Goal: Entertainment & Leisure: Consume media (video, audio)

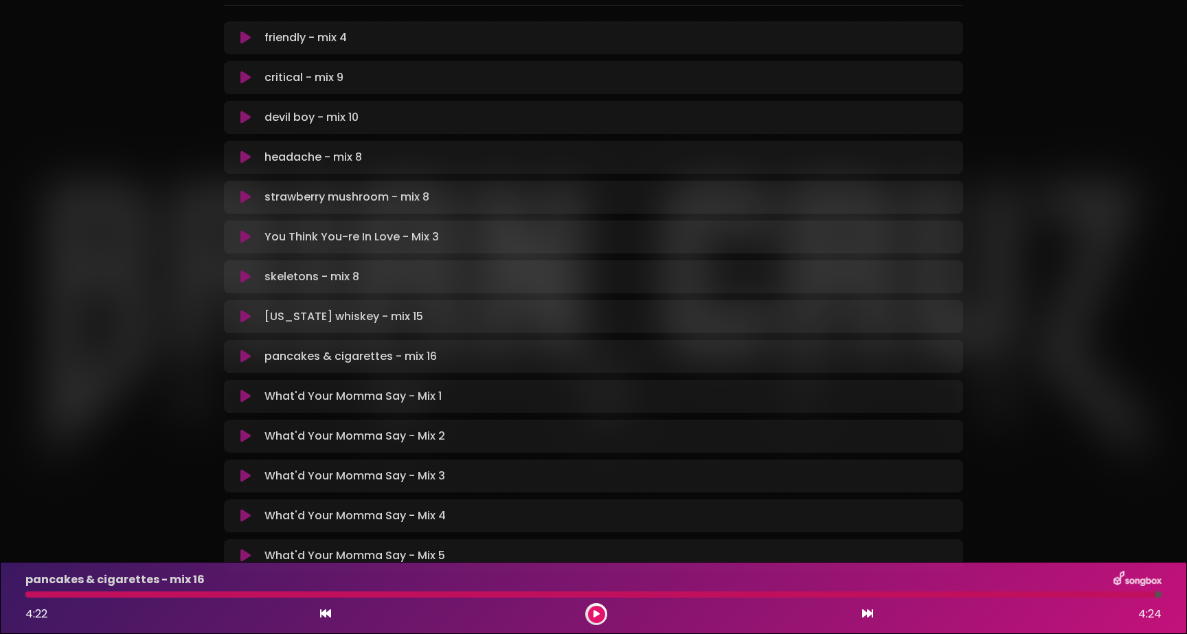
scroll to position [227, 0]
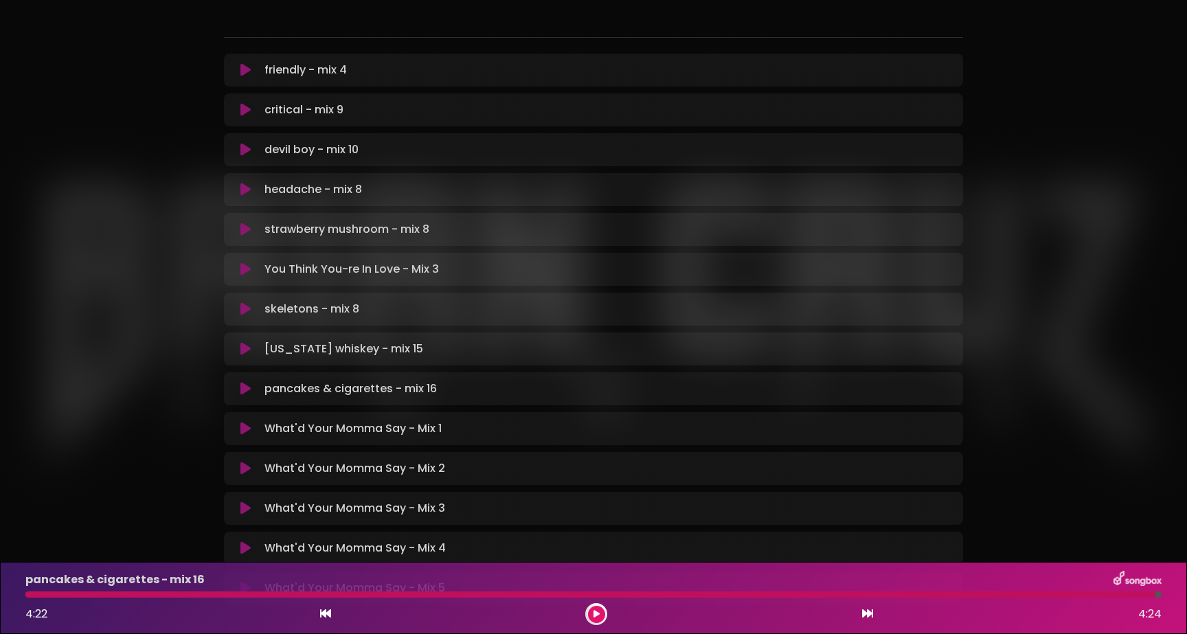
click at [248, 233] on icon at bounding box center [245, 229] width 10 height 14
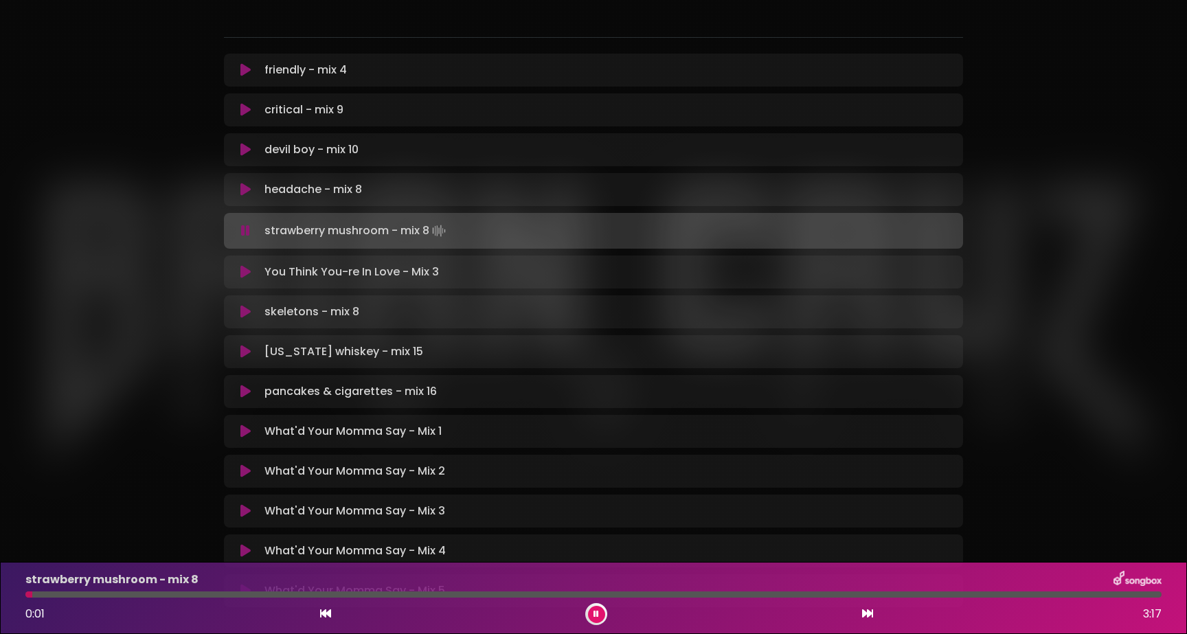
click at [1039, 324] on div "Nothing Could Be Worse Than This - Mixes [PERSON_NAME] Audio" at bounding box center [593, 209] width 906 height 841
click at [184, 595] on div at bounding box center [593, 594] width 1136 height 6
click at [243, 596] on div at bounding box center [593, 594] width 1136 height 6
click at [304, 594] on div at bounding box center [593, 594] width 1136 height 6
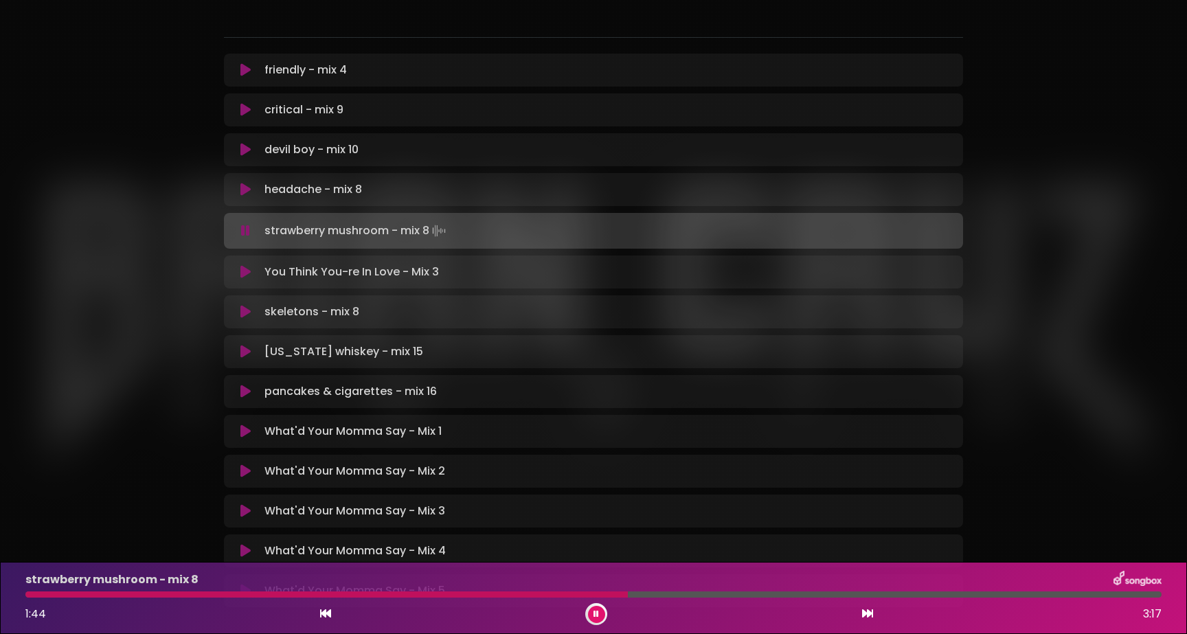
click at [628, 594] on div at bounding box center [593, 594] width 1136 height 6
click at [598, 594] on div at bounding box center [311, 594] width 573 height 6
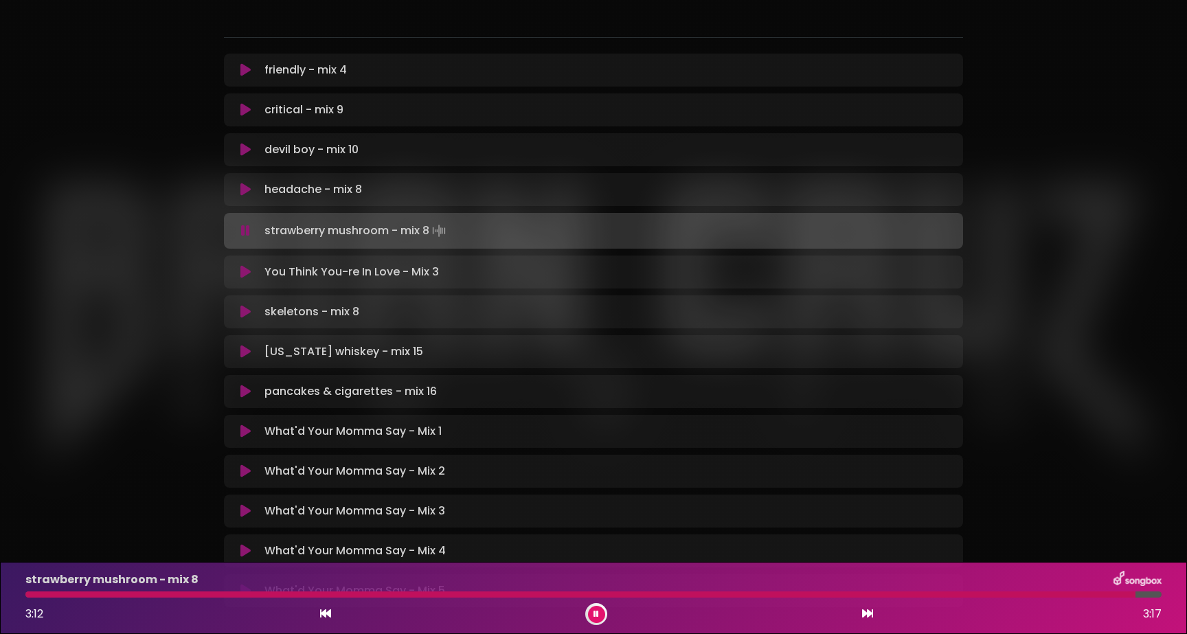
click at [250, 230] on button at bounding box center [245, 231] width 27 height 14
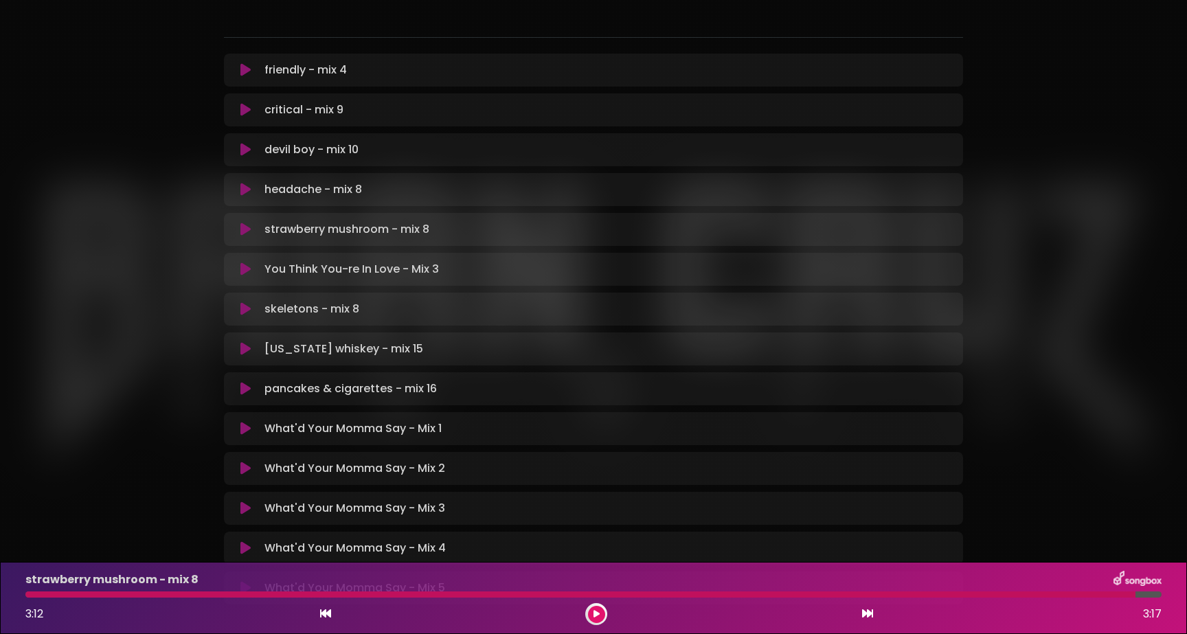
click at [244, 387] on icon at bounding box center [245, 389] width 10 height 14
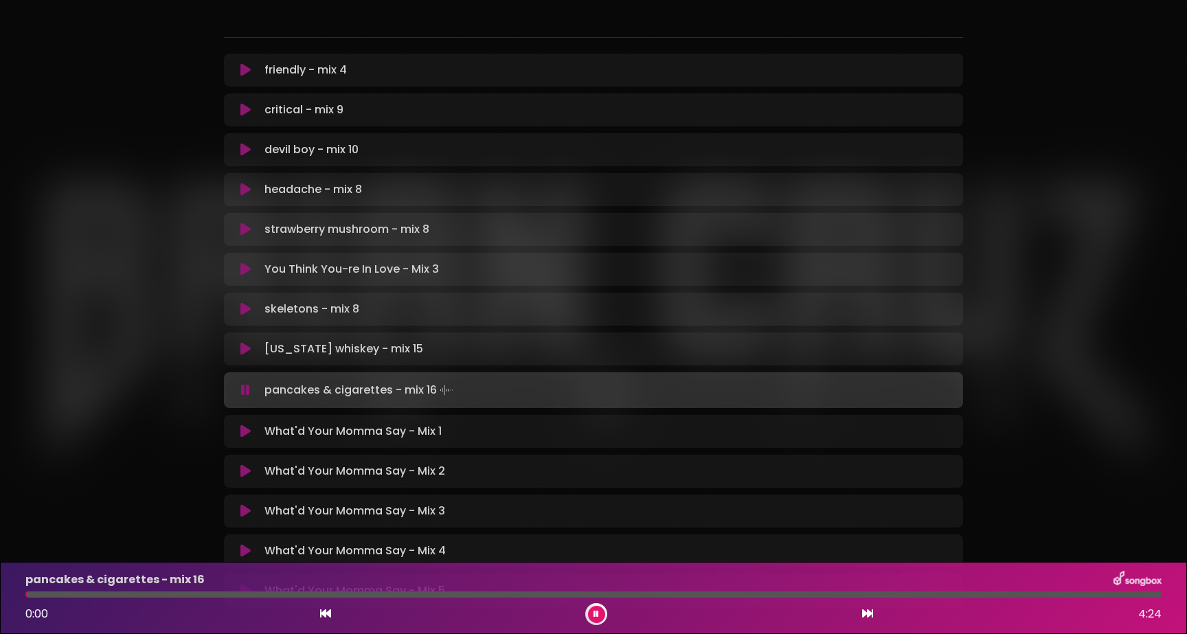
click at [659, 595] on div at bounding box center [593, 594] width 1136 height 6
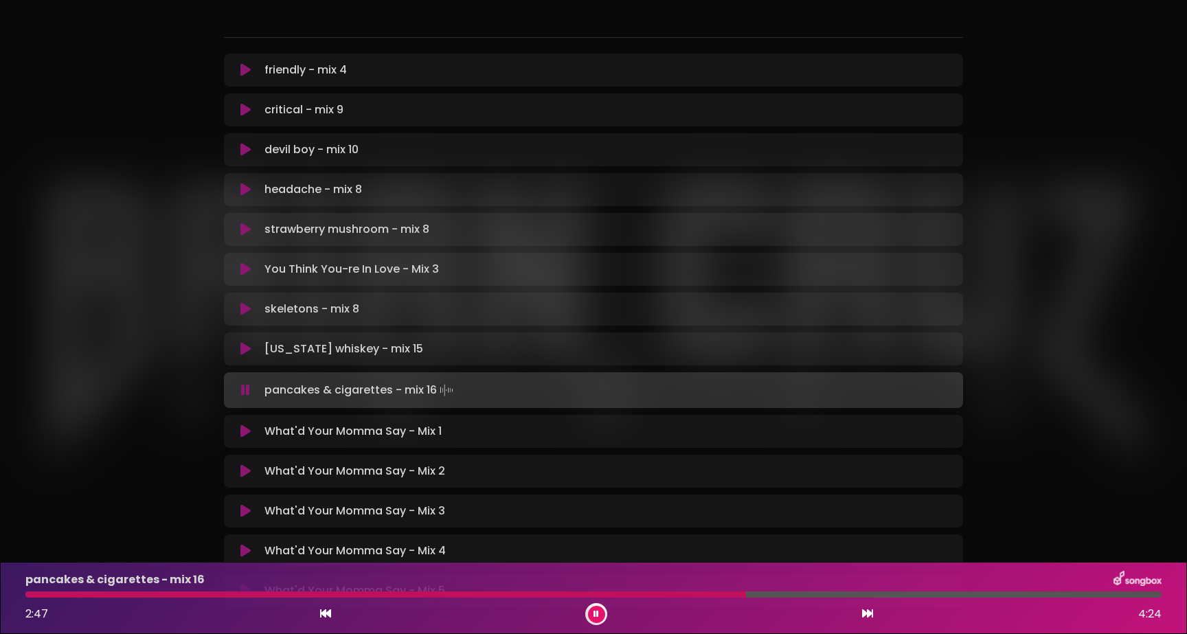
click at [768, 593] on div at bounding box center [593, 594] width 1136 height 6
click at [795, 594] on div at bounding box center [593, 594] width 1136 height 6
click at [843, 592] on div at bounding box center [593, 594] width 1136 height 6
click at [600, 614] on button at bounding box center [596, 614] width 17 height 17
